Goal: Transaction & Acquisition: Purchase product/service

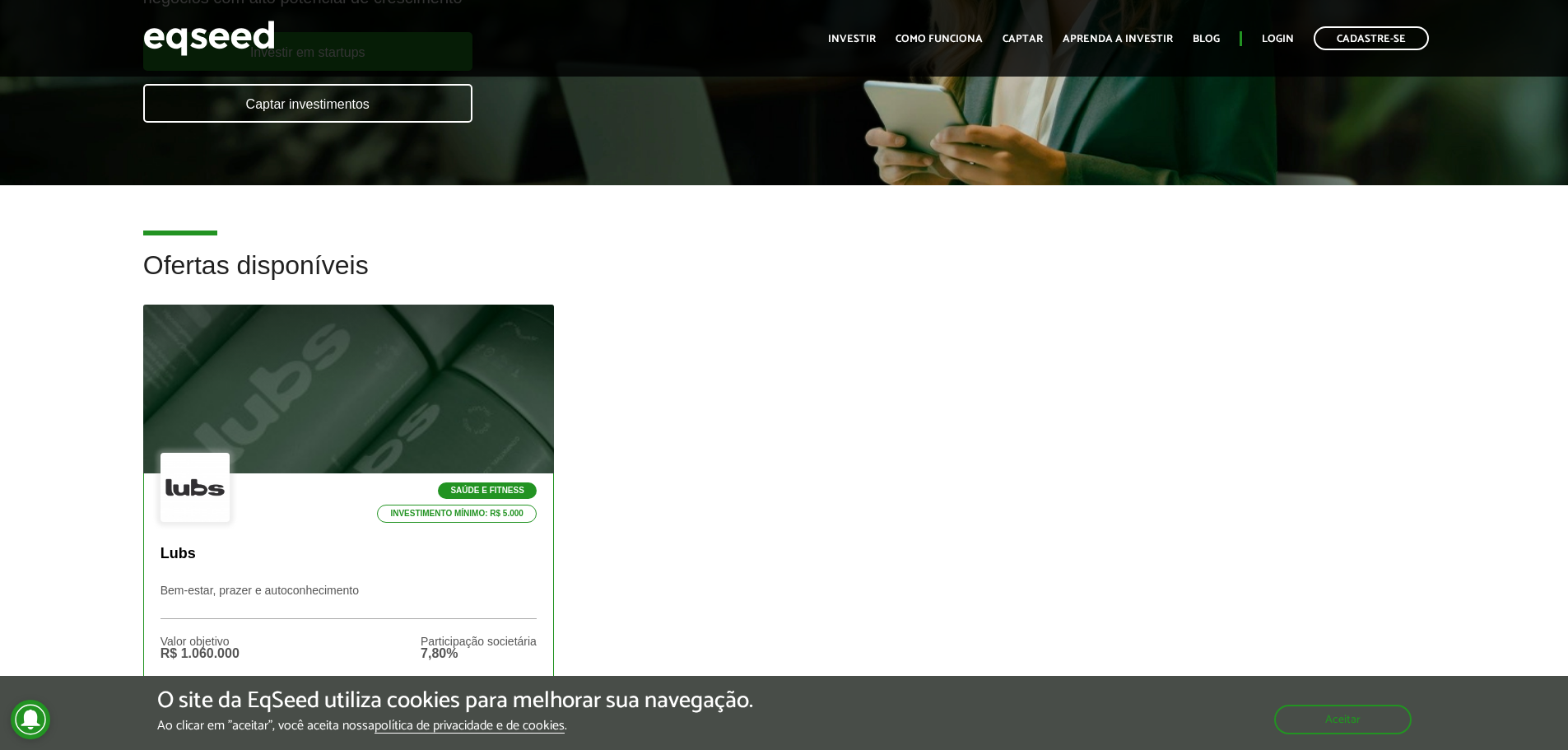
scroll to position [247, 0]
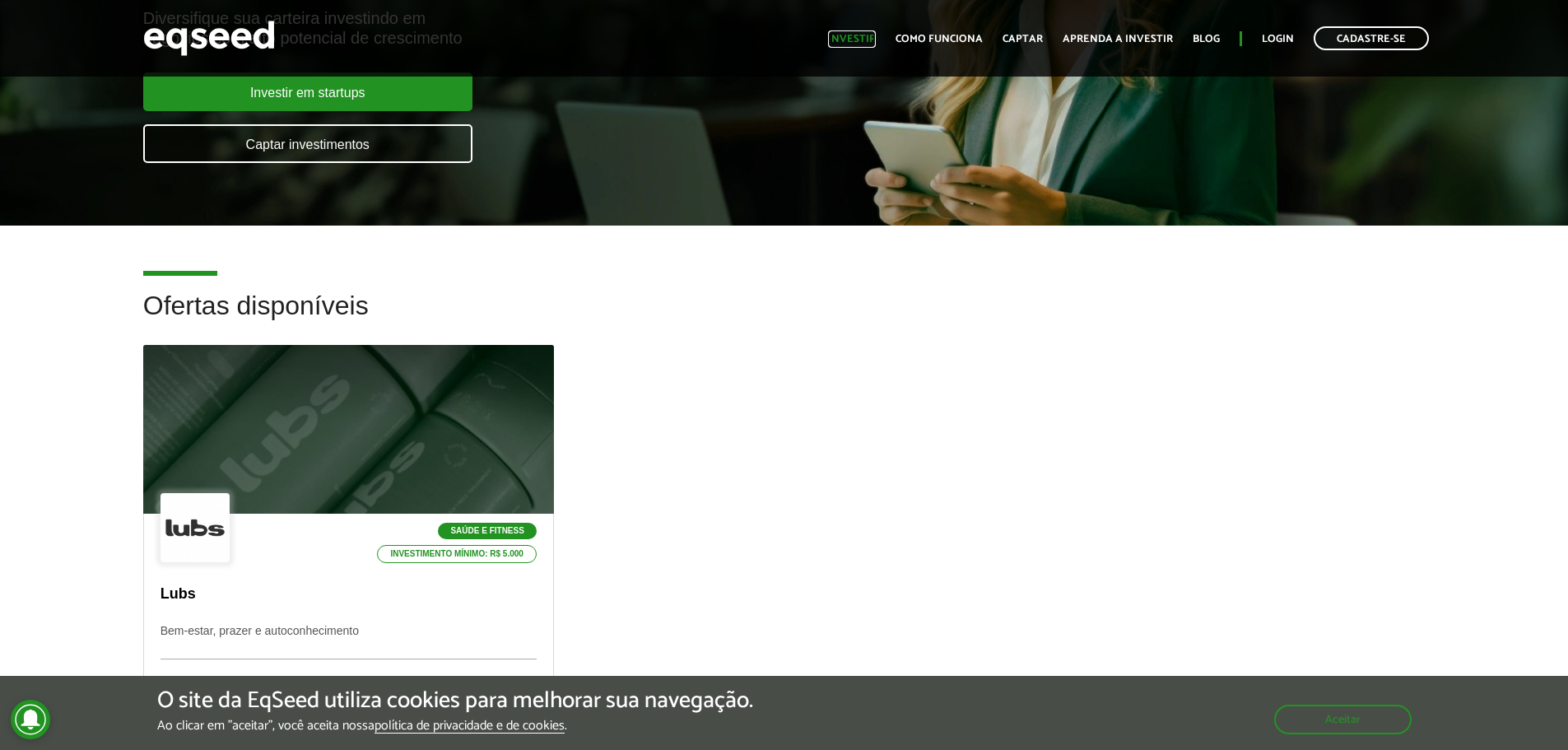
click at [861, 34] on link "Investir" at bounding box center [851, 39] width 48 height 11
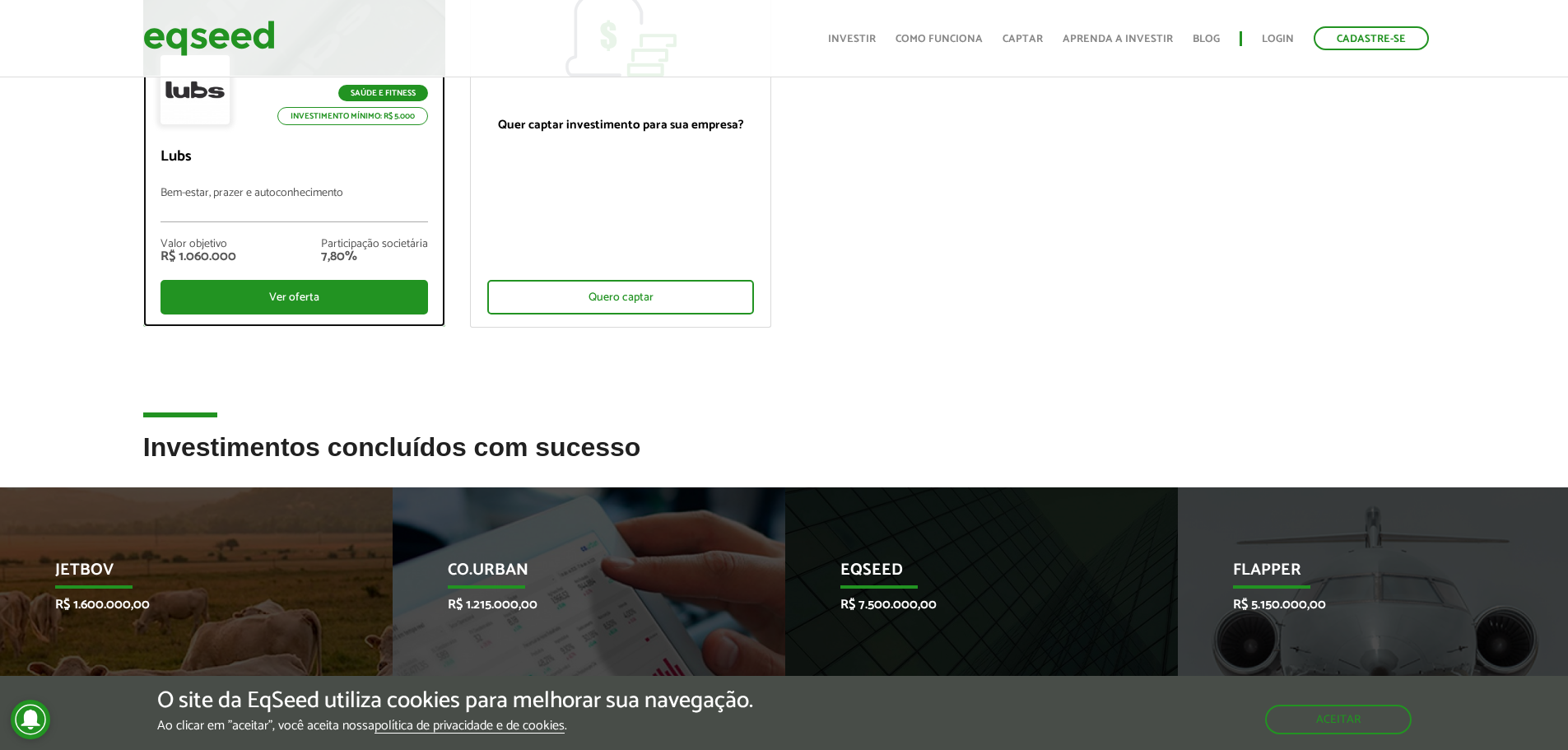
scroll to position [247, 0]
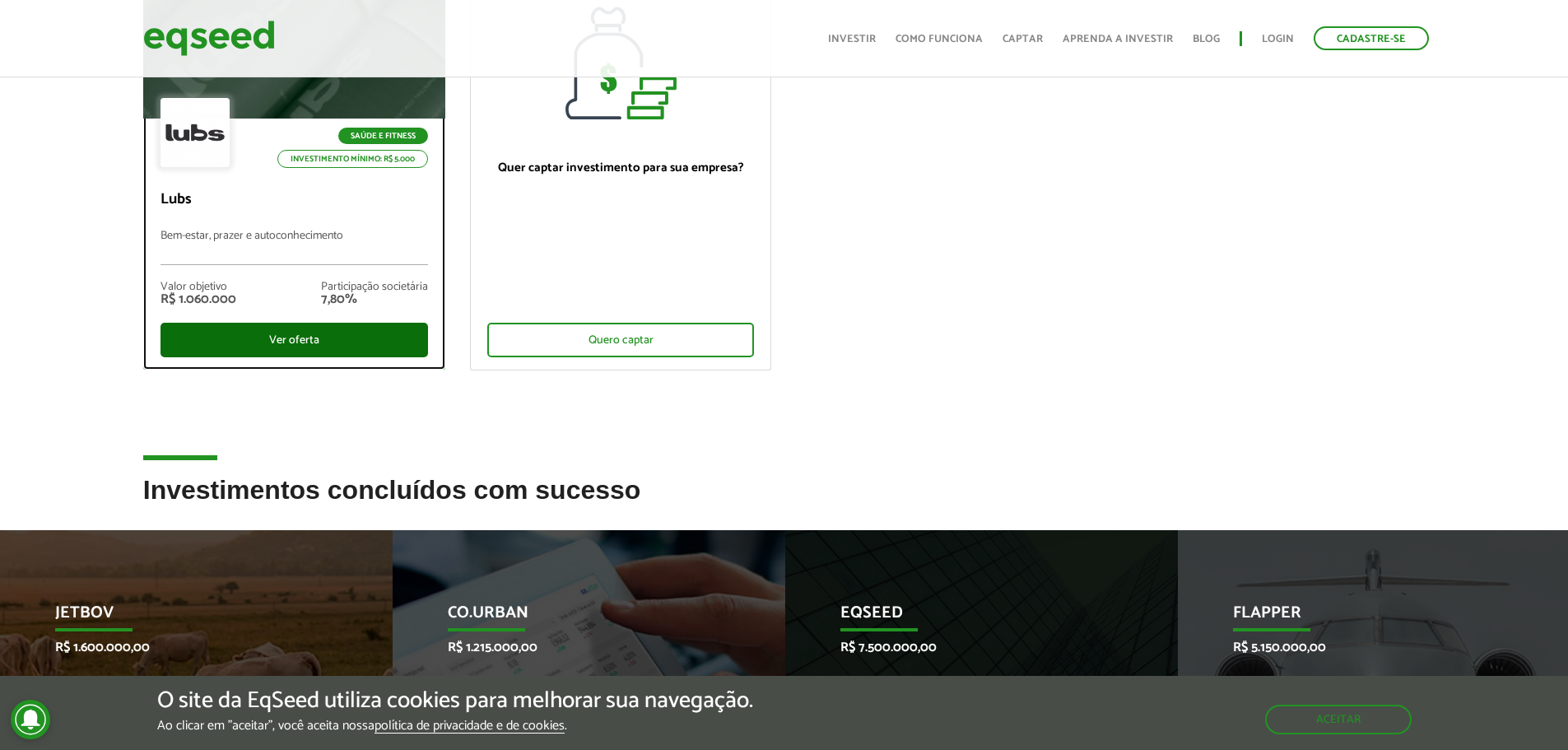
click at [190, 338] on div "Ver oferta" at bounding box center [294, 340] width 268 height 34
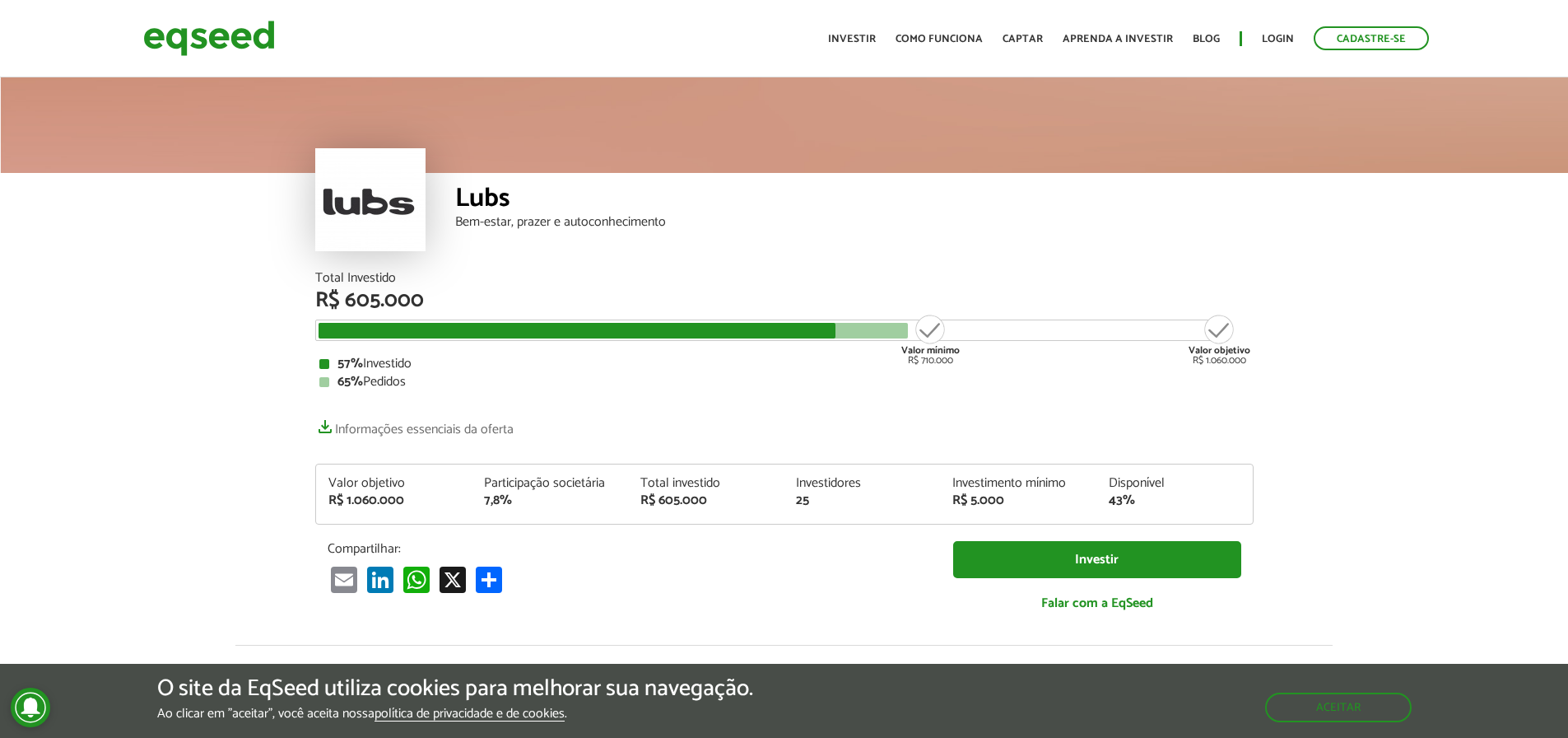
click at [420, 428] on link "Informações essenciais da oferta" at bounding box center [414, 425] width 198 height 23
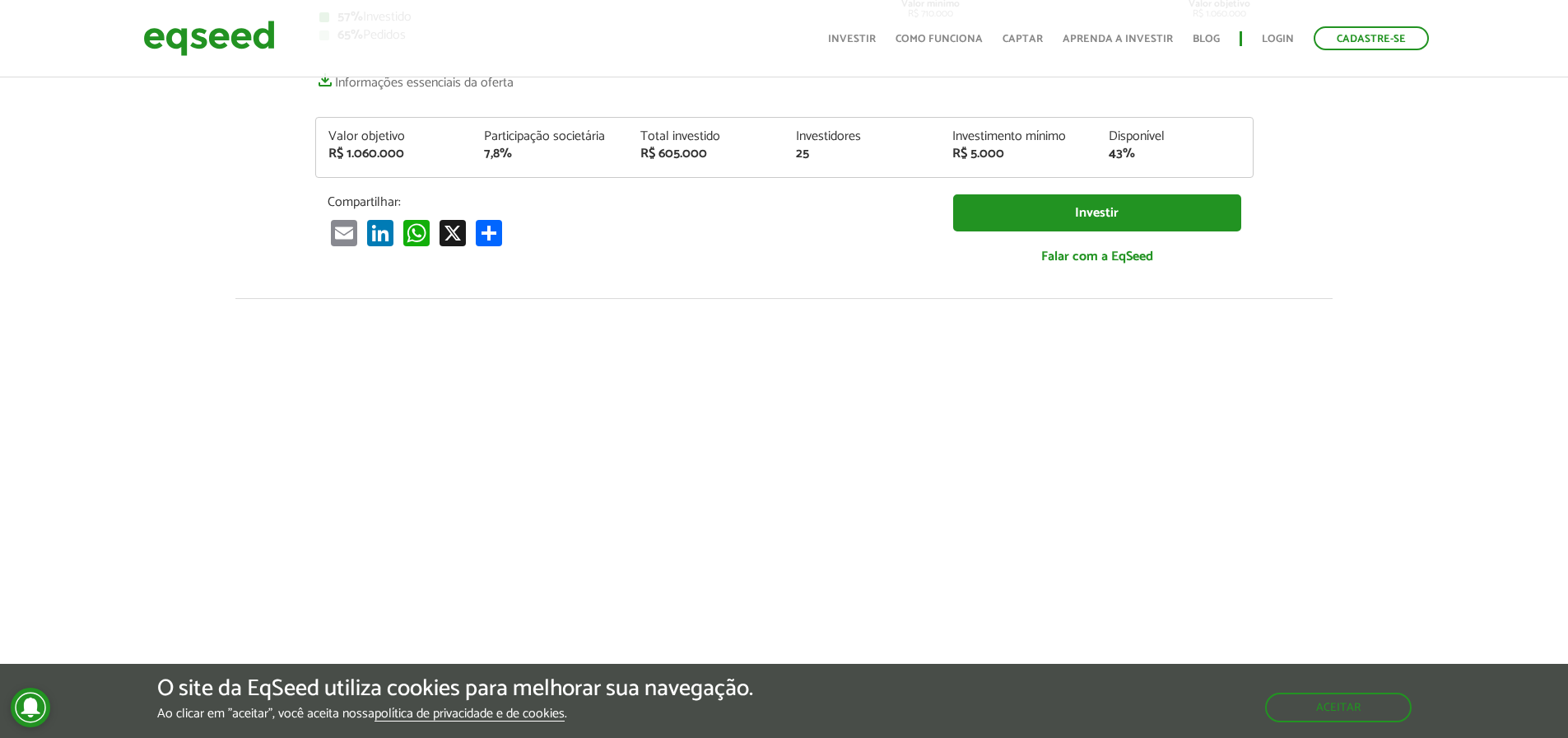
scroll to position [329, 0]
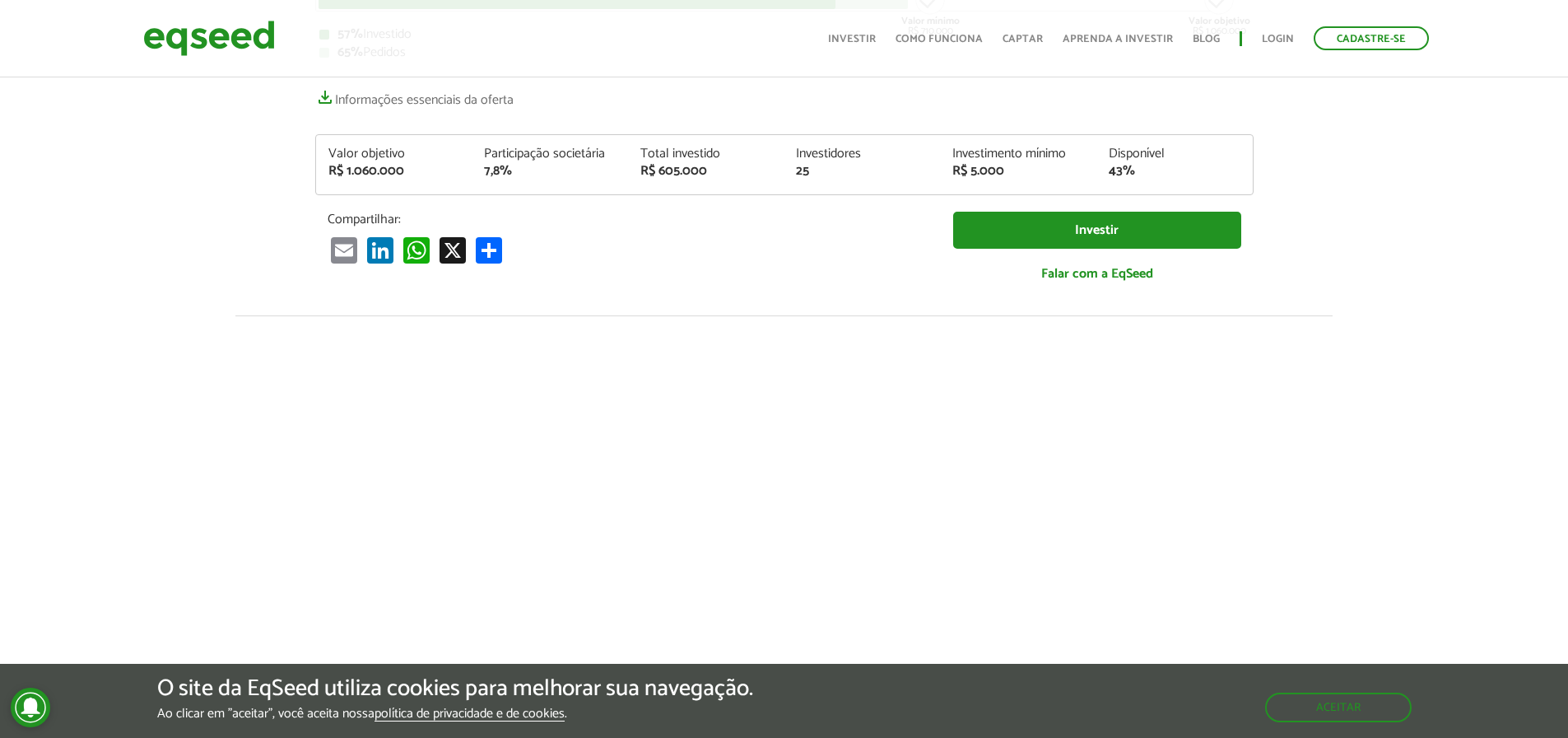
click at [868, 29] on ul "Início Investir Como funciona Captar Aprenda a investir Blog Login Cadastre-se" at bounding box center [1129, 38] width 617 height 23
click at [861, 39] on link "Investir" at bounding box center [851, 39] width 48 height 11
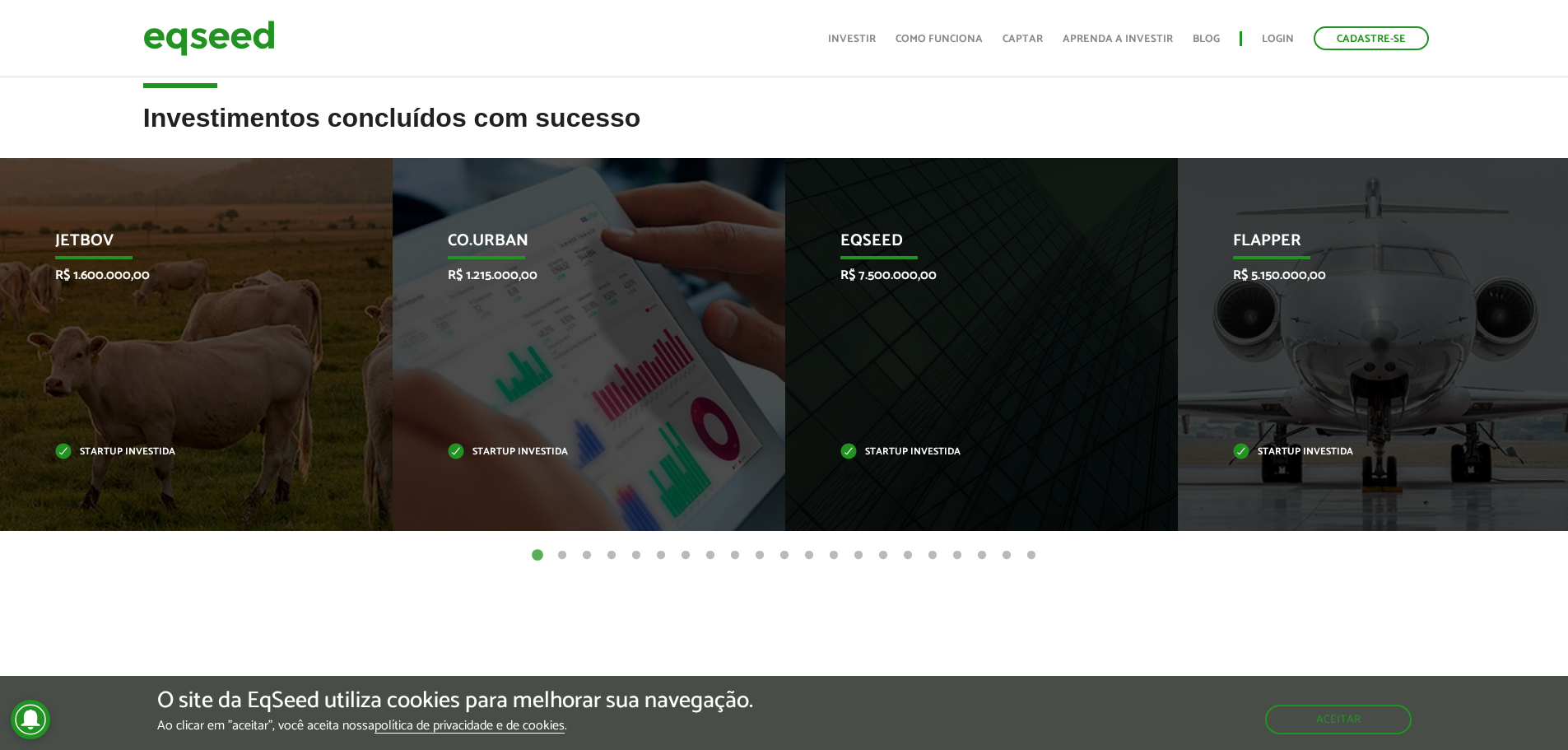
scroll to position [659, 0]
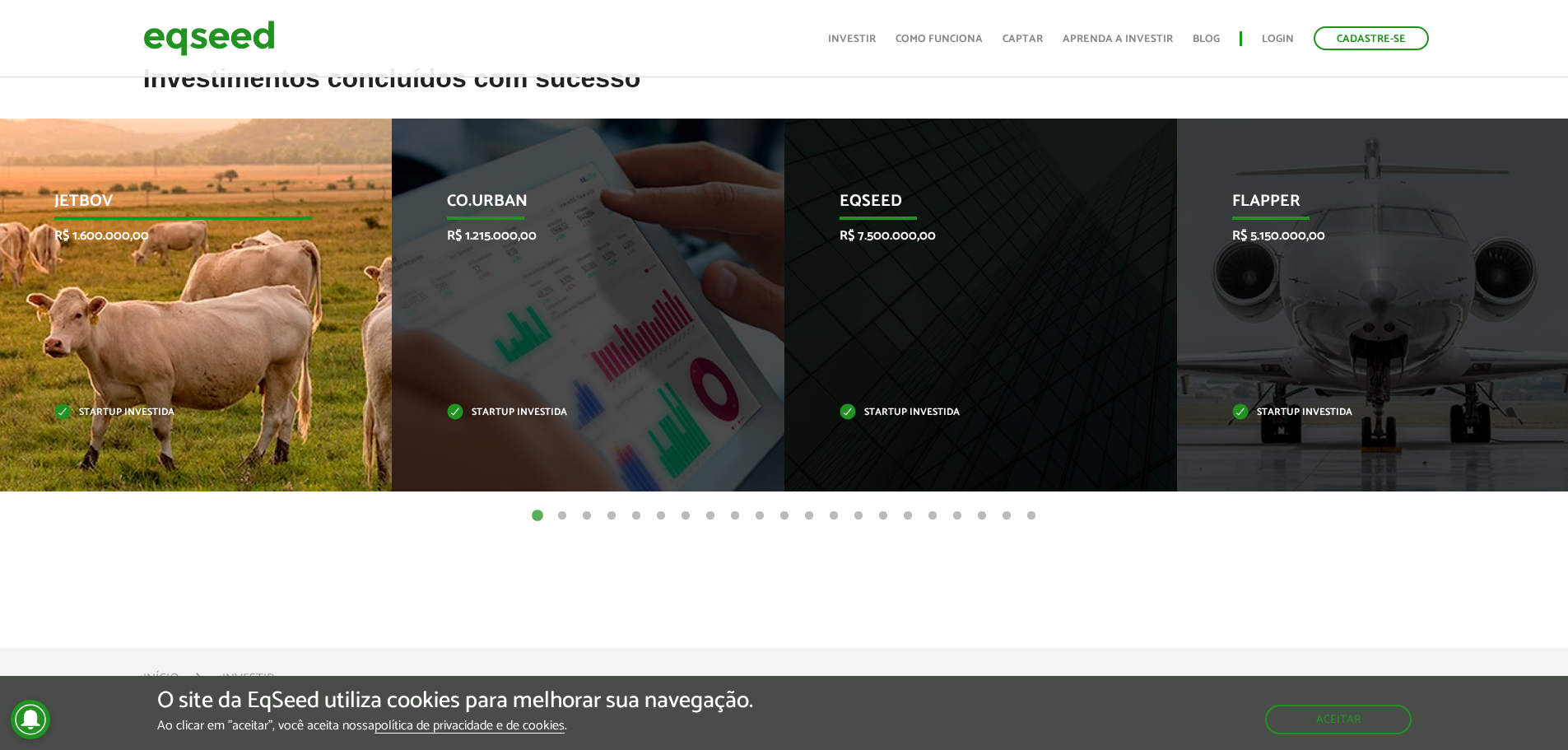
click at [235, 311] on div "JetBov R$ 1.600.000,00 Startup investida" at bounding box center [183, 305] width 368 height 373
click at [126, 412] on p "Startup investida" at bounding box center [184, 412] width 258 height 9
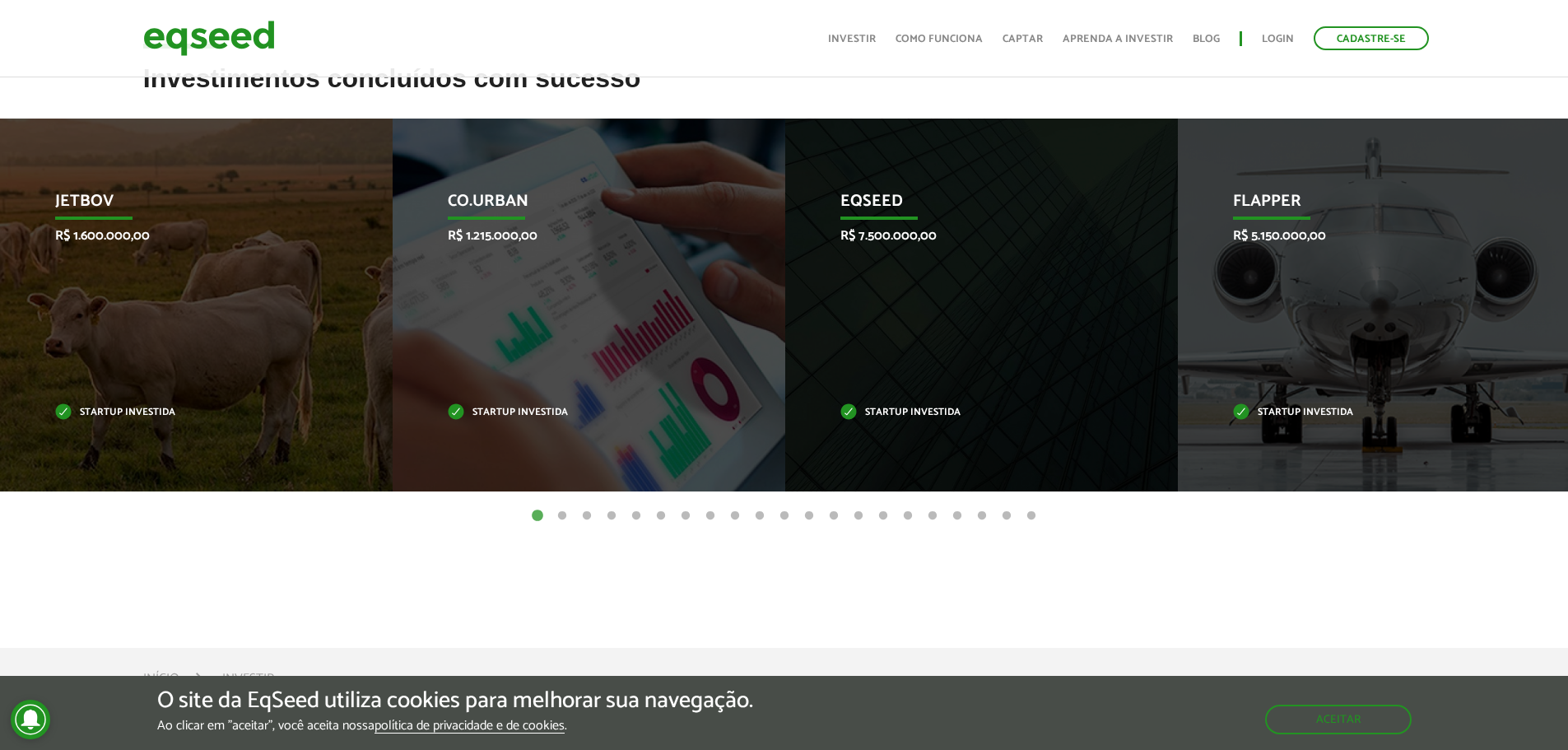
click at [559, 517] on button "2" at bounding box center [561, 516] width 17 height 17
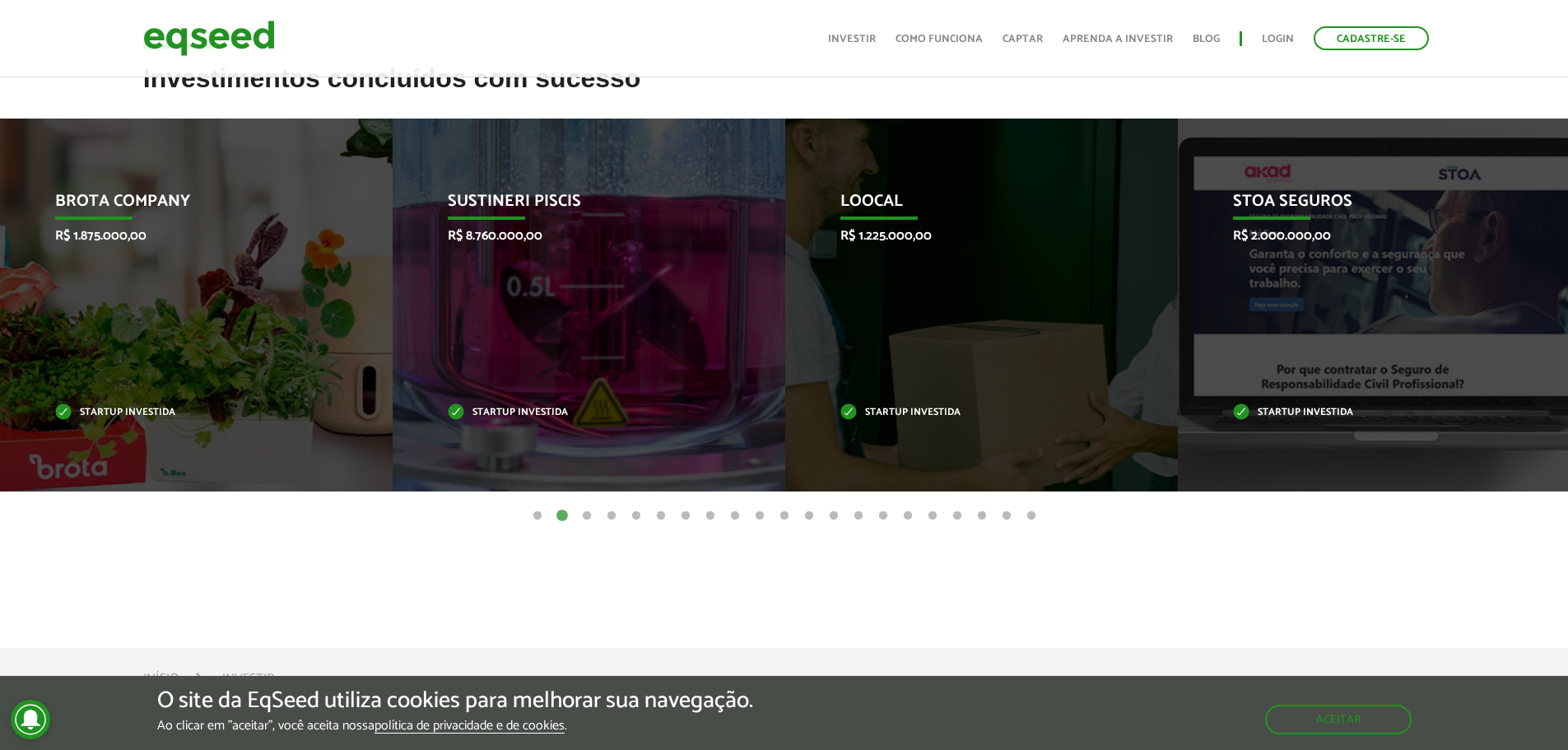
click at [586, 519] on button "3" at bounding box center [587, 516] width 17 height 17
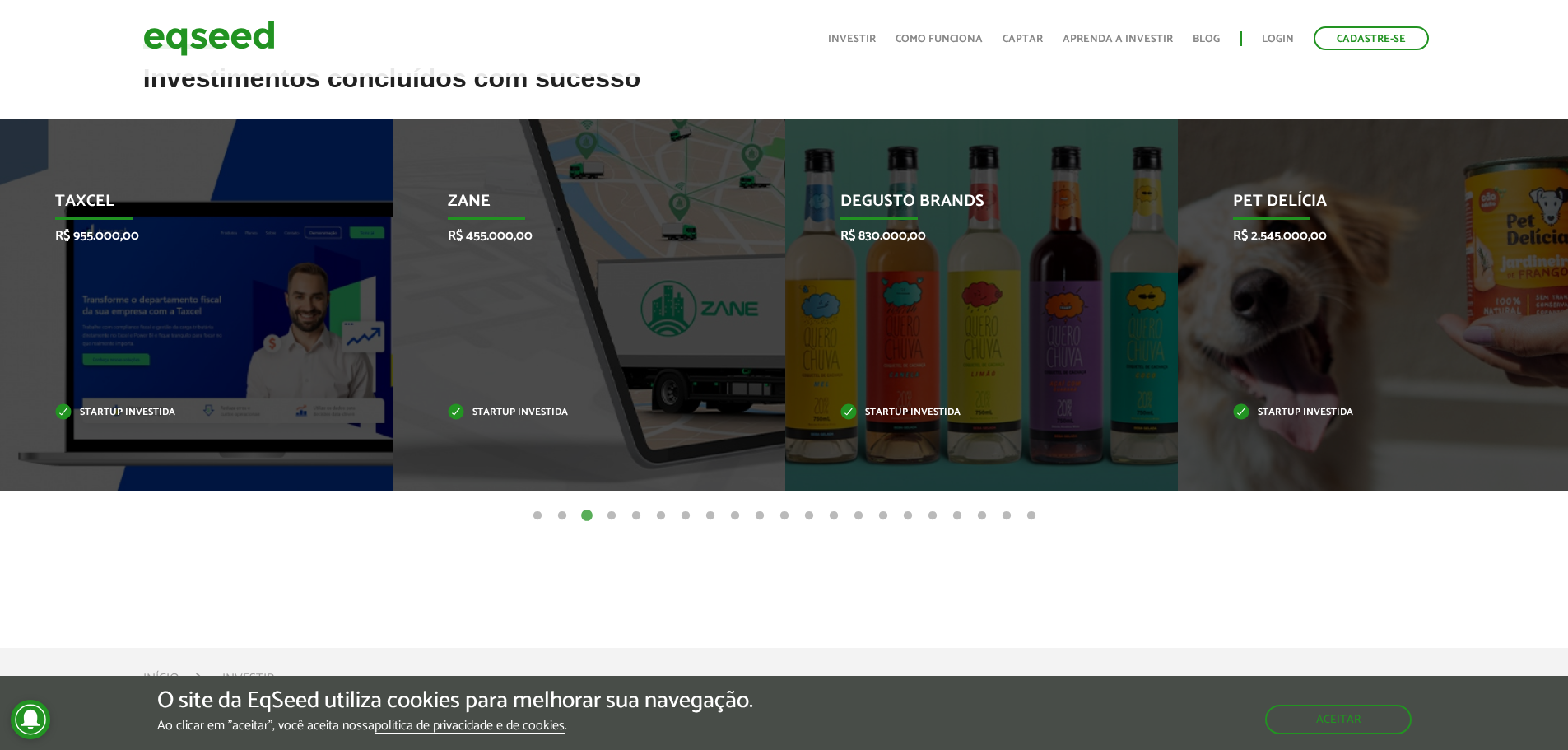
click at [611, 518] on button "4" at bounding box center [611, 516] width 17 height 17
